Goal: Register for event/course

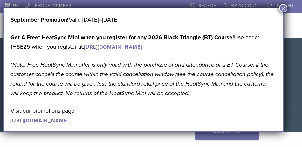
click at [284, 7] on button "×" at bounding box center [283, 8] width 8 height 8
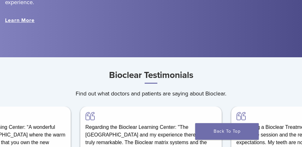
scroll to position [903, 0]
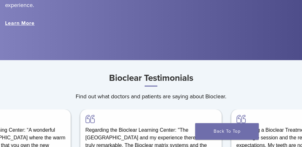
click at [21, 24] on link "Learn More" at bounding box center [20, 23] width 30 height 6
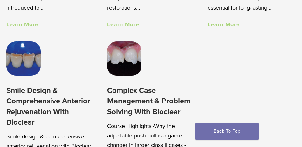
scroll to position [450, 0]
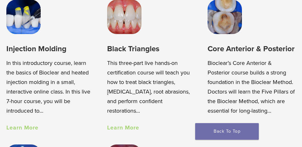
click at [119, 127] on link "Learn More" at bounding box center [123, 127] width 32 height 7
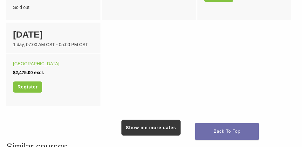
scroll to position [551, 0]
